Goal: Information Seeking & Learning: Learn about a topic

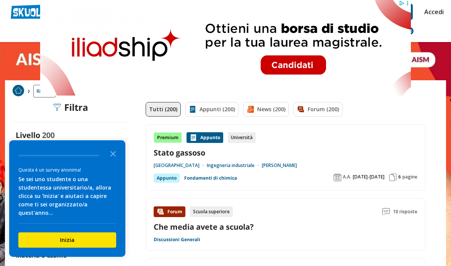
click at [114, 159] on icon "Close the survey" at bounding box center [112, 153] width 15 height 15
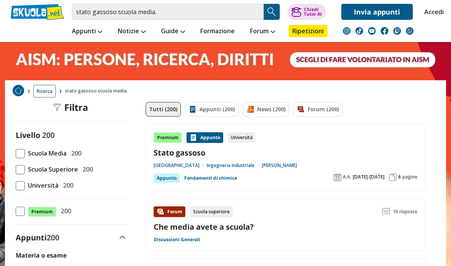
click at [27, 148] on span "Scuola Media" at bounding box center [46, 153] width 42 height 10
click at [16, 153] on input "Scuola Media 200" at bounding box center [16, 153] width 0 height 0
checkbox input "true"
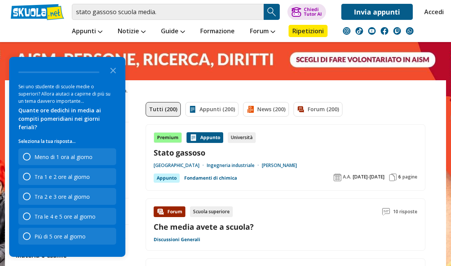
click at [21, 118] on div "Quante ore dedichi in media ai compiti pomeridiani nei giorni feriali?" at bounding box center [67, 118] width 98 height 25
click at [22, 117] on div "Quante ore dedichi in media ai compiti pomeridiani nei giorni feriali?" at bounding box center [67, 118] width 98 height 25
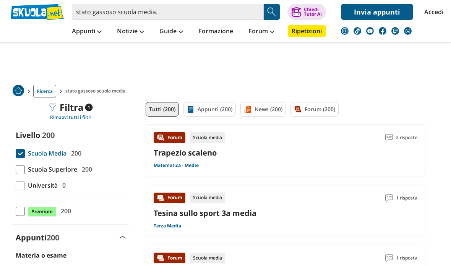
click at [24, 149] on span at bounding box center [20, 153] width 9 height 9
click at [16, 153] on input "Scuola Media 200" at bounding box center [16, 153] width 0 height 0
checkbox input "false"
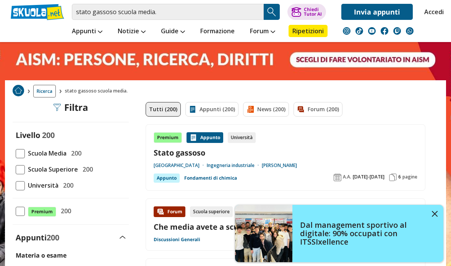
click at [431, 213] on link "Dal management sportivo al digitale: 90% occupati con ITSSIxellence" at bounding box center [339, 233] width 208 height 57
